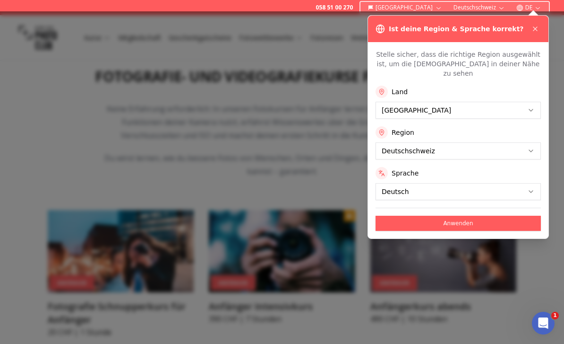
click at [462, 216] on button "Anwenden" at bounding box center [458, 223] width 165 height 15
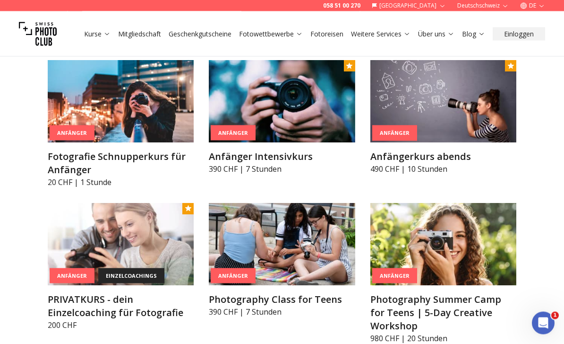
scroll to position [549, 0]
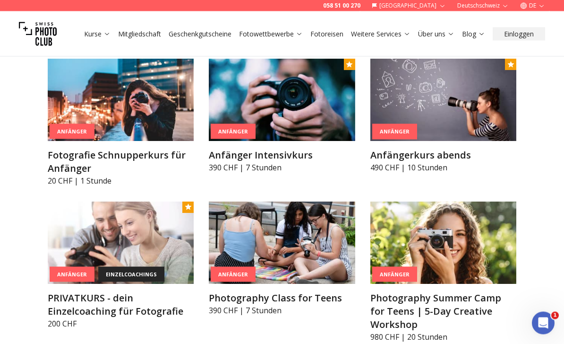
click at [454, 101] on img at bounding box center [444, 100] width 146 height 82
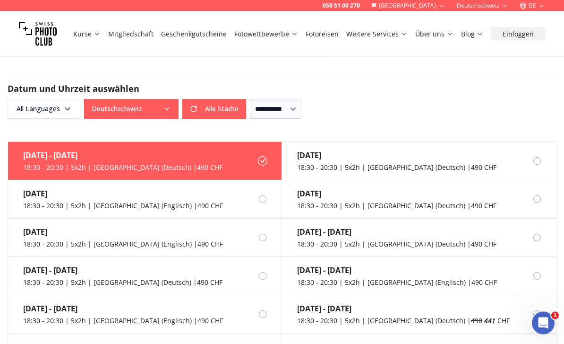
scroll to position [679, 0]
click at [146, 31] on link "Mitgliedschaft" at bounding box center [130, 33] width 45 height 9
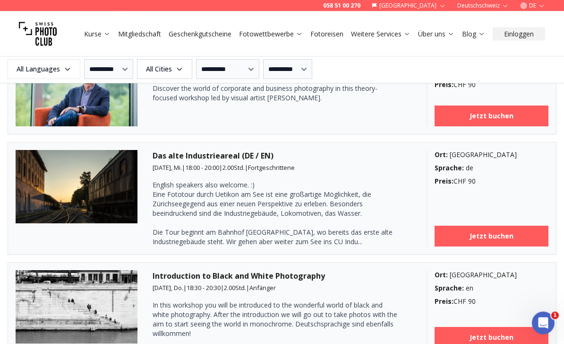
scroll to position [1618, 0]
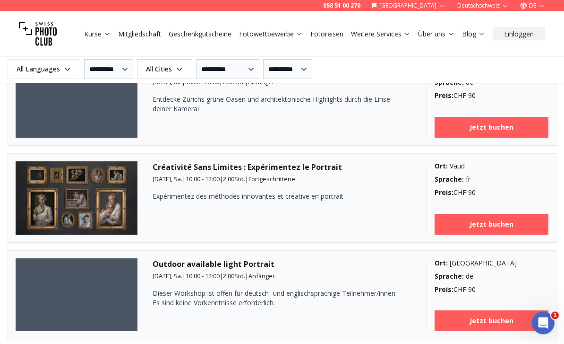
scroll to position [2113, 0]
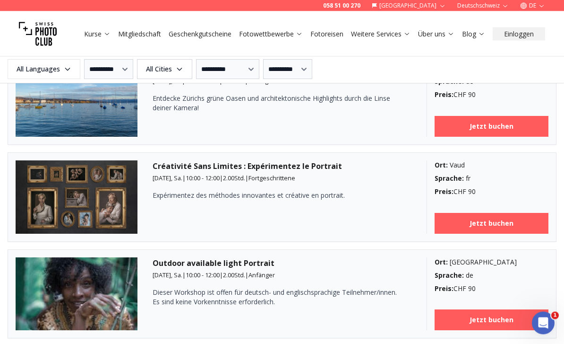
click at [73, 136] on img at bounding box center [77, 100] width 122 height 73
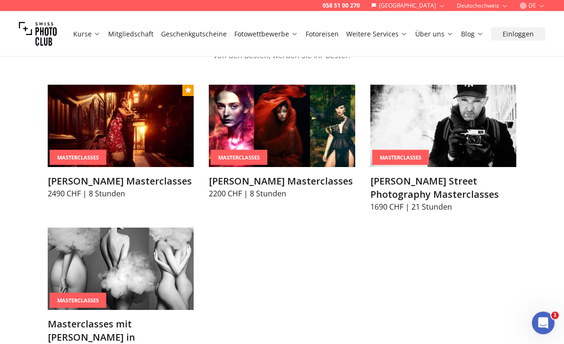
scroll to position [2581, 0]
click at [84, 129] on img at bounding box center [121, 126] width 146 height 82
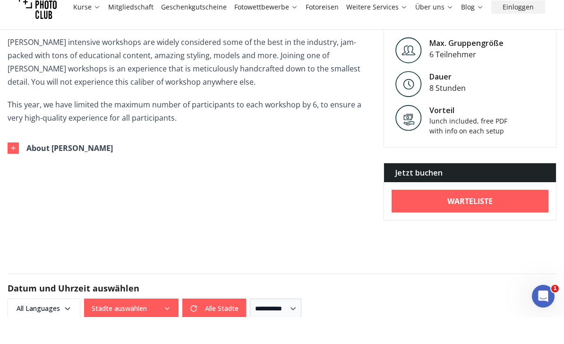
scroll to position [255, 0]
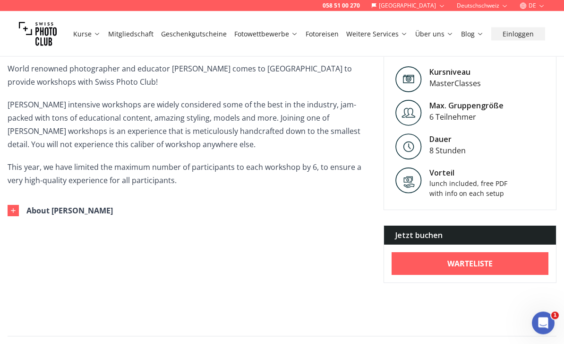
click at [71, 86] on p "World renowned photographer and educator [PERSON_NAME] comes to [GEOGRAPHIC_DAT…" at bounding box center [188, 75] width 361 height 26
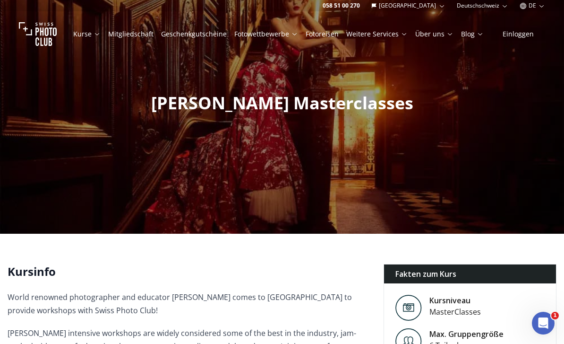
scroll to position [0, 0]
